Goal: Task Accomplishment & Management: Use online tool/utility

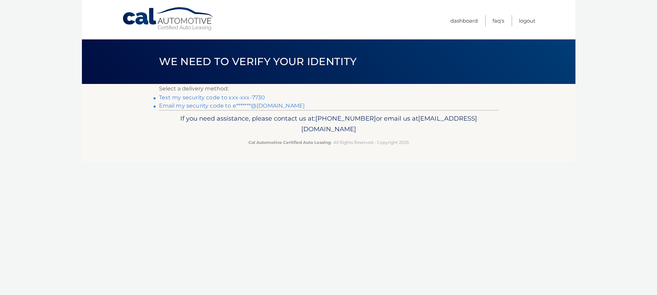
click at [258, 96] on link "Text my security code to xxx-xxx-7730" at bounding box center [212, 97] width 106 height 7
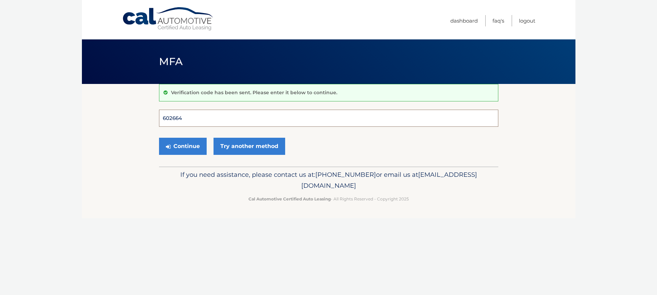
type input "602664"
click at [182, 146] on button "Continue" at bounding box center [183, 146] width 48 height 17
click at [192, 145] on button "Continue" at bounding box center [183, 146] width 48 height 17
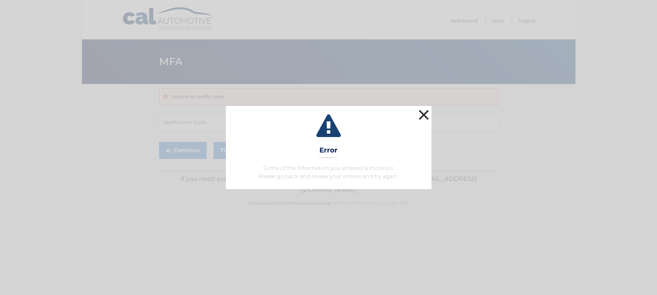
click at [422, 116] on button "×" at bounding box center [424, 115] width 14 height 14
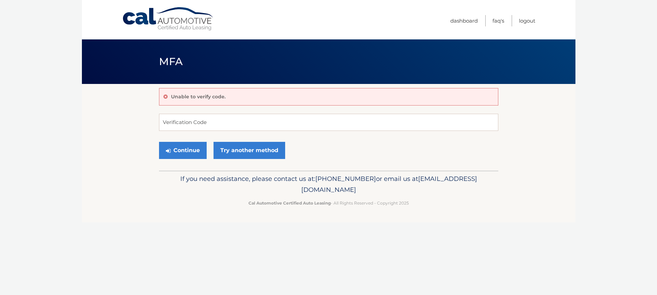
click at [231, 99] on div "Unable to verify code." at bounding box center [328, 96] width 339 height 17
click at [219, 97] on p "Unable to verify code." at bounding box center [198, 97] width 55 height 6
click at [201, 147] on button "Continue" at bounding box center [183, 150] width 48 height 17
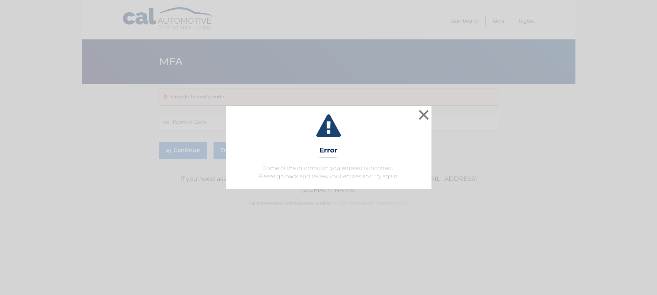
click at [426, 116] on button "×" at bounding box center [424, 115] width 14 height 14
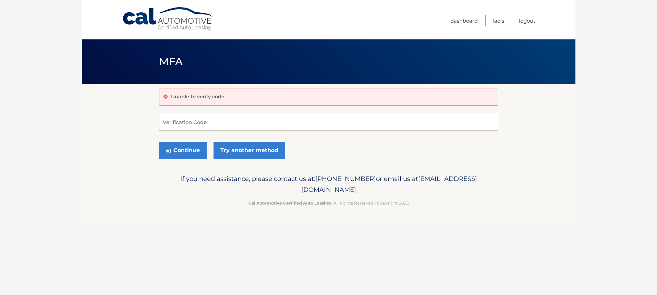
click at [250, 120] on input "Verification Code" at bounding box center [328, 122] width 339 height 17
click at [247, 153] on link "Try another method" at bounding box center [250, 150] width 72 height 17
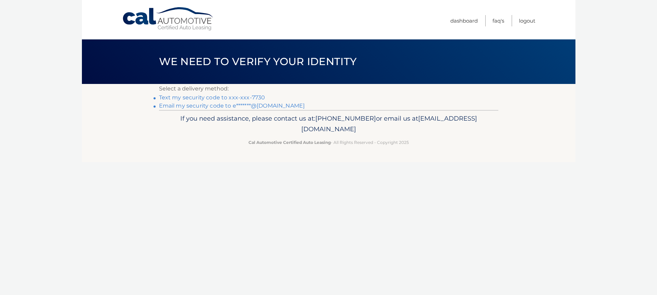
click at [253, 98] on link "Text my security code to xxx-xxx-7730" at bounding box center [212, 97] width 106 height 7
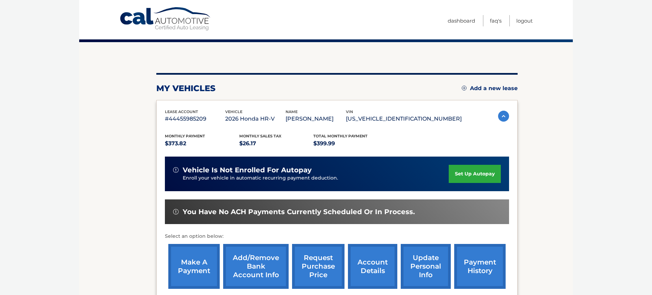
scroll to position [86, 0]
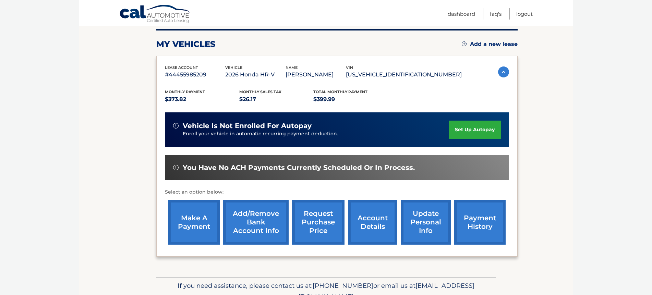
click at [195, 222] on link "make a payment" at bounding box center [193, 222] width 51 height 45
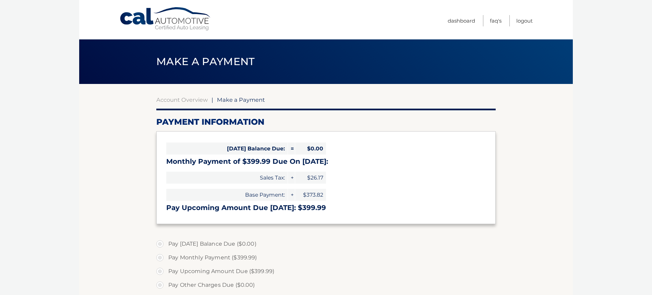
scroll to position [39, 0]
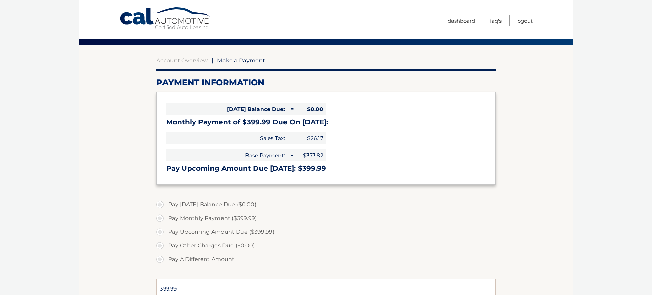
select select "NGZhMmI3ZjEtN2RlZS00ODQ4LTg4ZTctOGNlZjRiYmE3MTdh"
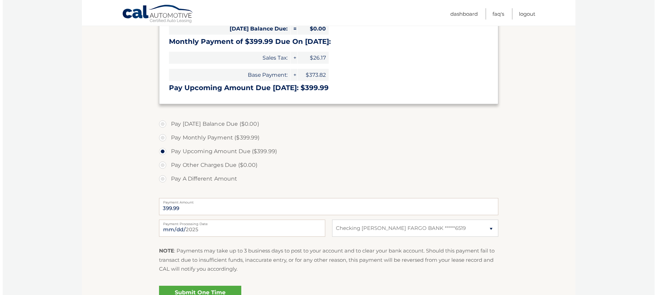
scroll to position [151, 0]
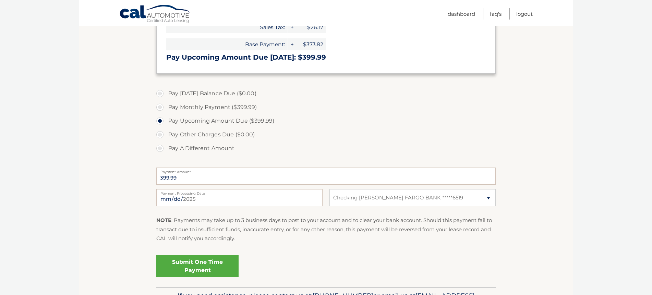
click at [215, 265] on link "Submit One Time Payment" at bounding box center [197, 266] width 82 height 22
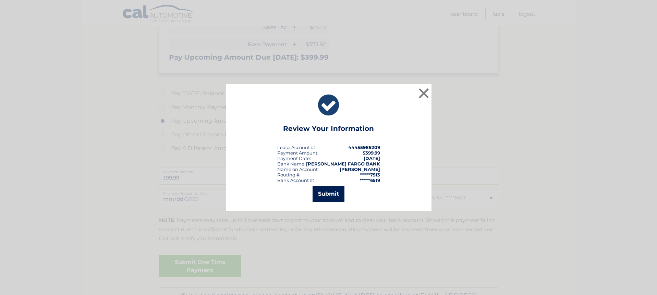
click at [325, 197] on button "Submit" at bounding box center [329, 194] width 32 height 16
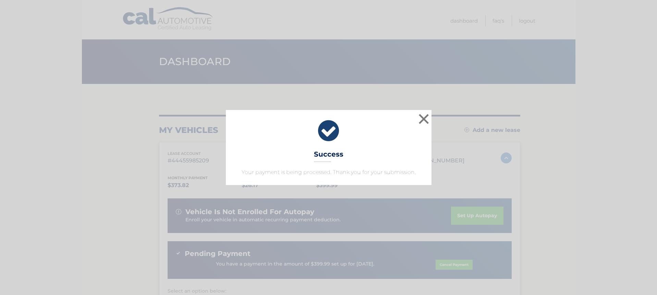
click at [426, 121] on button "×" at bounding box center [424, 119] width 14 height 14
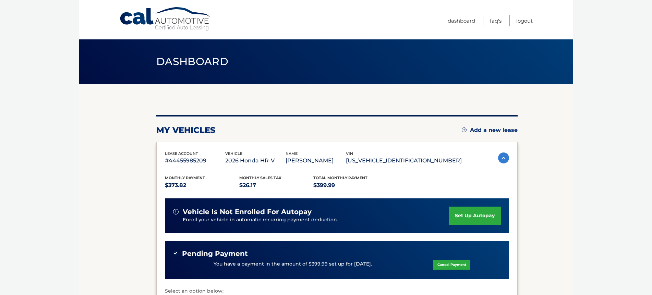
click at [512, 0] on ul "Dashboard FAQ's Logout" at bounding box center [490, 19] width 85 height 39
